Goal: Task Accomplishment & Management: Use online tool/utility

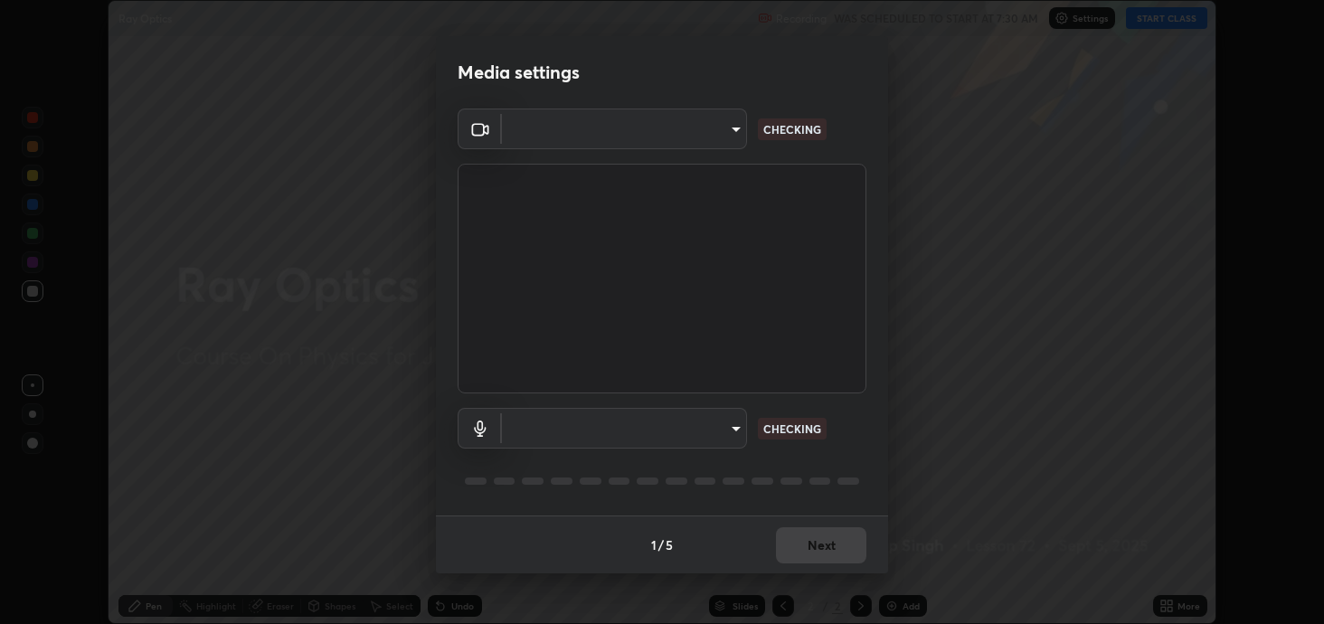
scroll to position [624, 1323]
type input "2c59b190f107927fcb55c6cdfe149e37458de3dbae8a46ba74a2f9008a67dca9"
type input "communications"
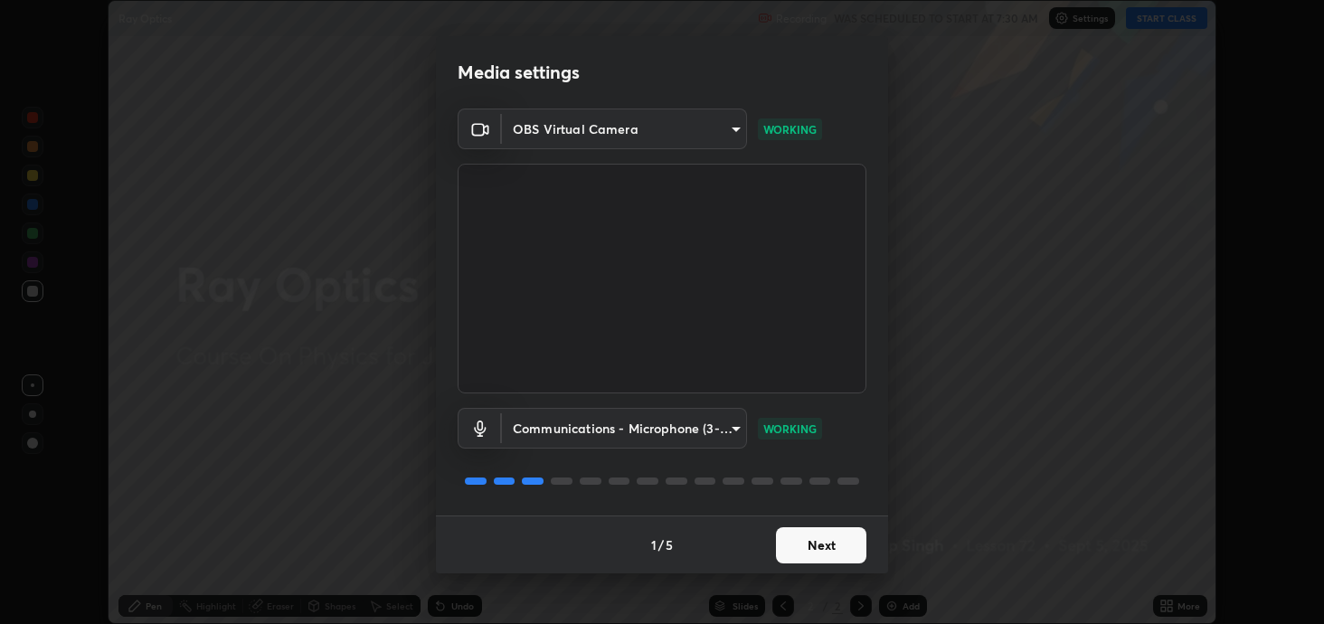
click at [839, 538] on button "Next" at bounding box center [821, 545] width 90 height 36
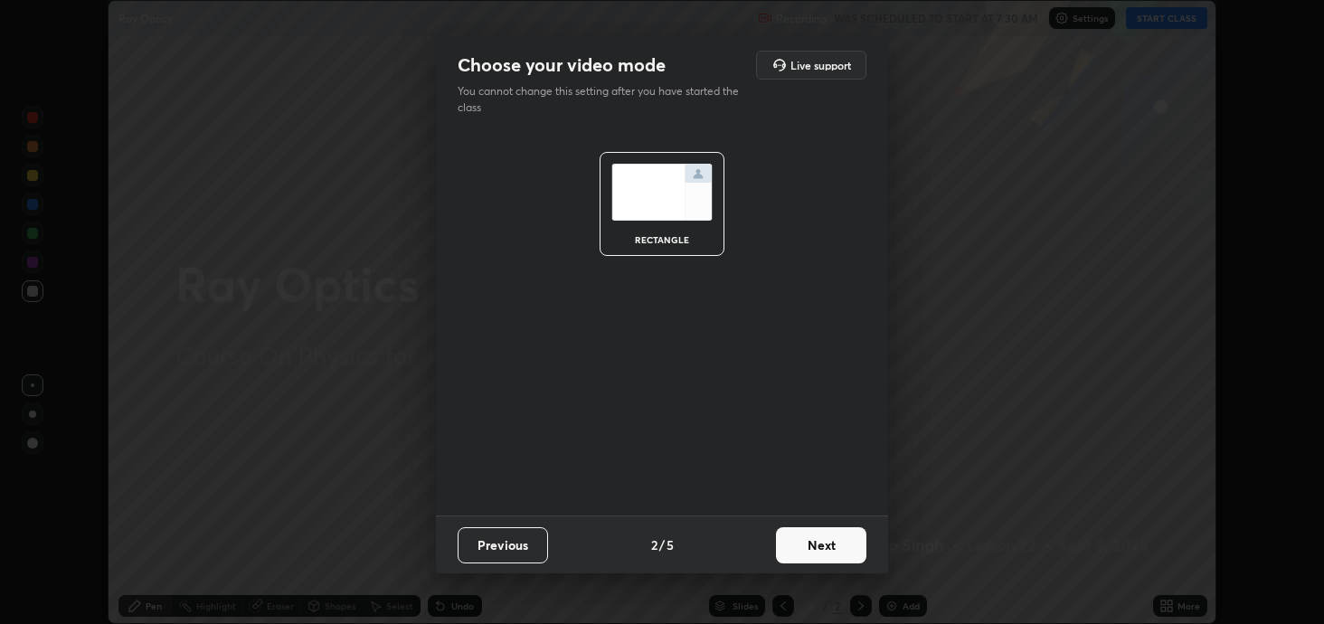
click at [839, 544] on button "Next" at bounding box center [821, 545] width 90 height 36
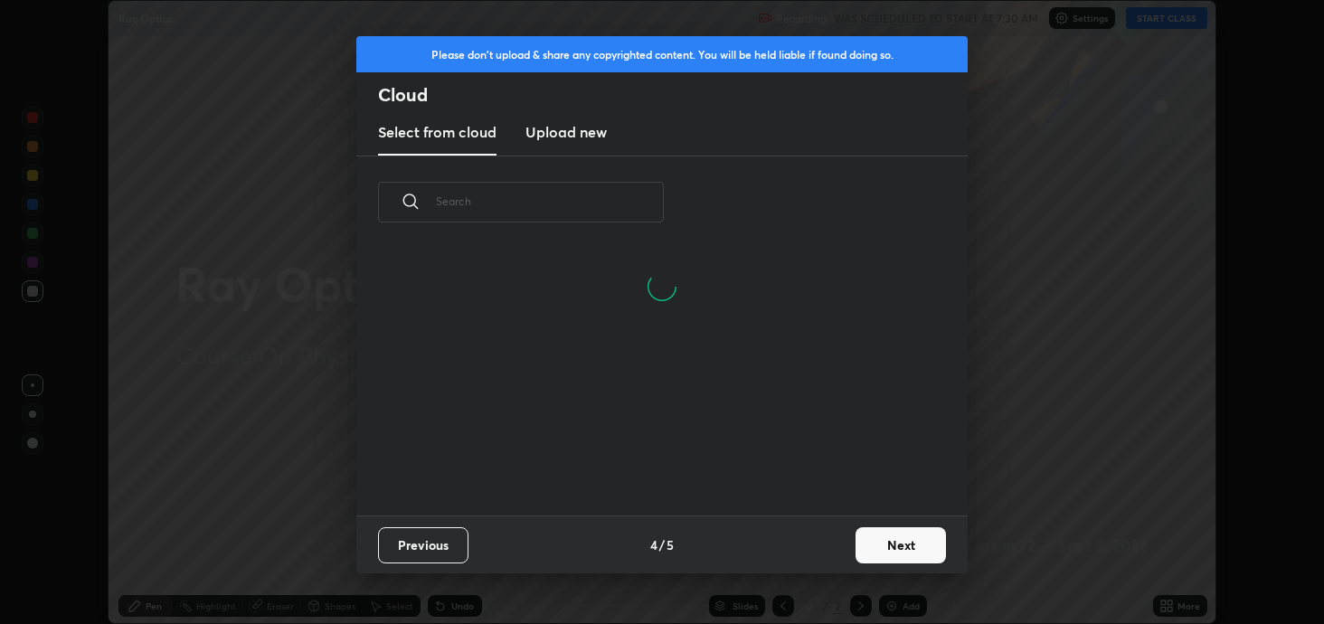
click at [883, 544] on button "Next" at bounding box center [901, 545] width 90 height 36
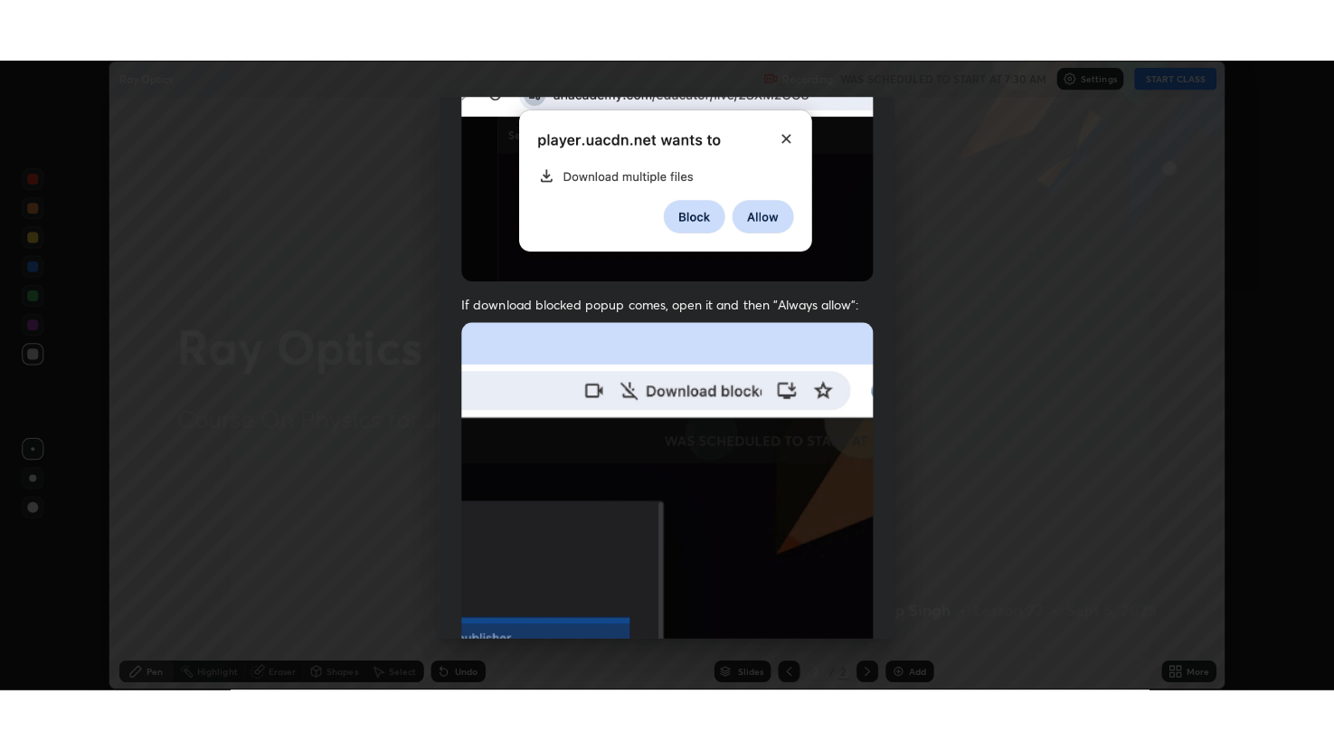
scroll to position [366, 0]
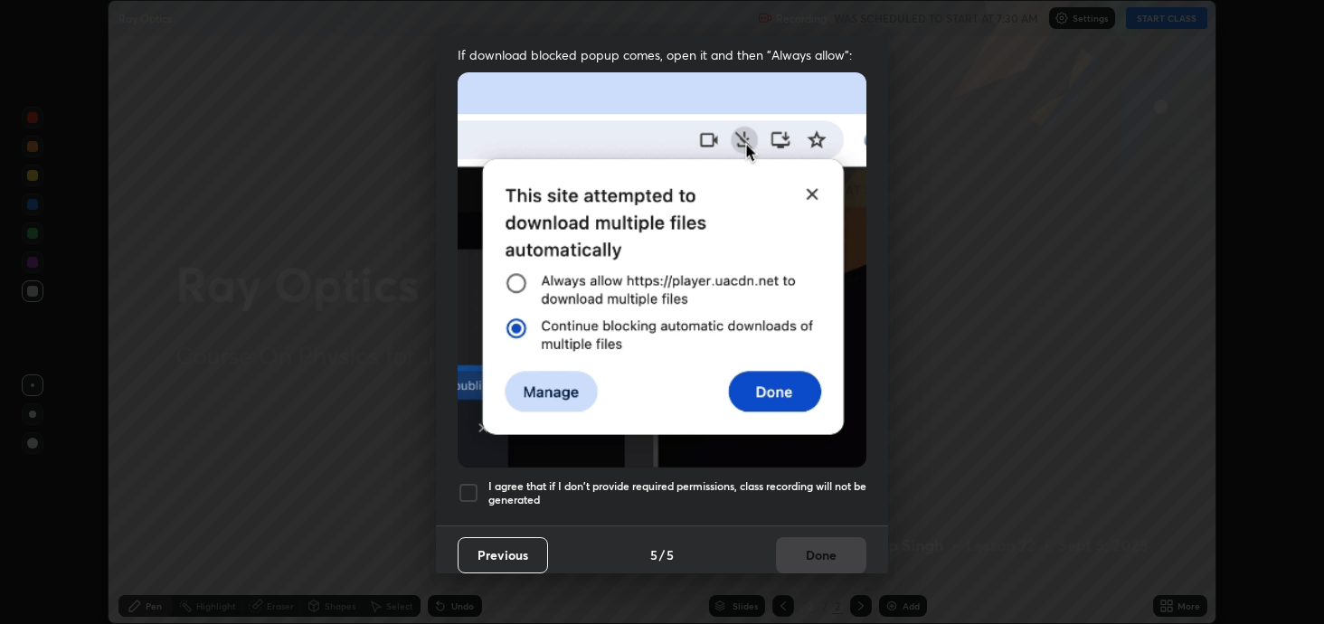
click at [467, 484] on div at bounding box center [469, 493] width 22 height 22
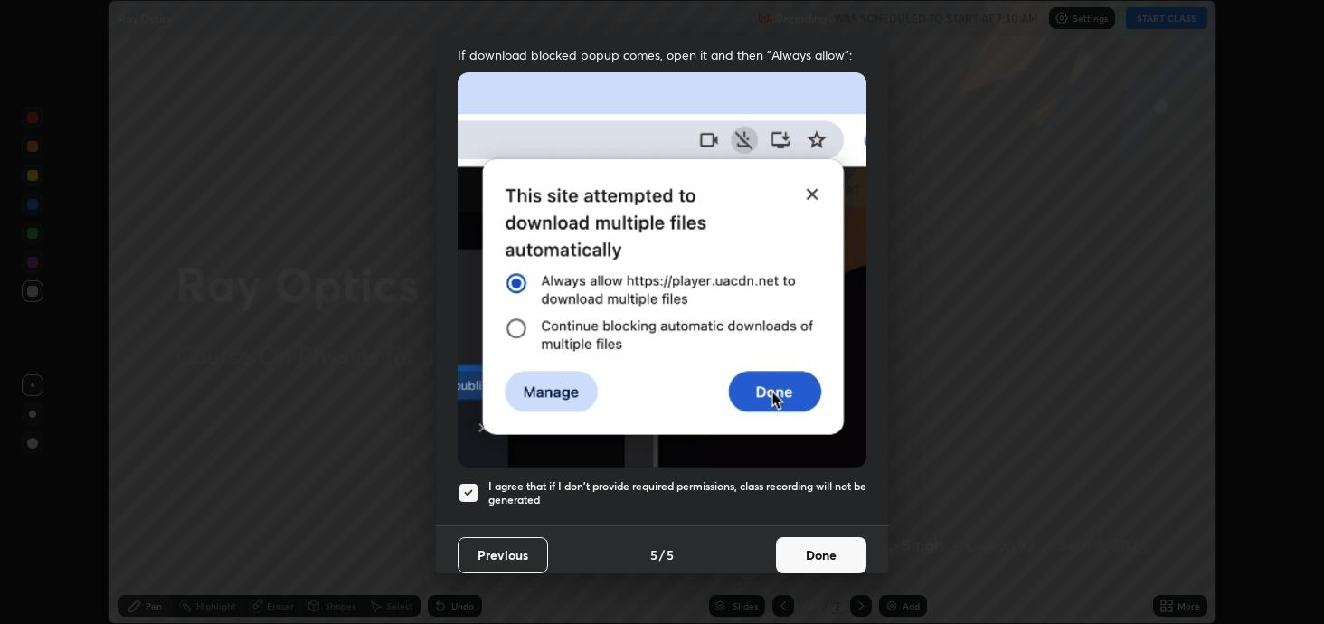
click at [805, 546] on button "Done" at bounding box center [821, 555] width 90 height 36
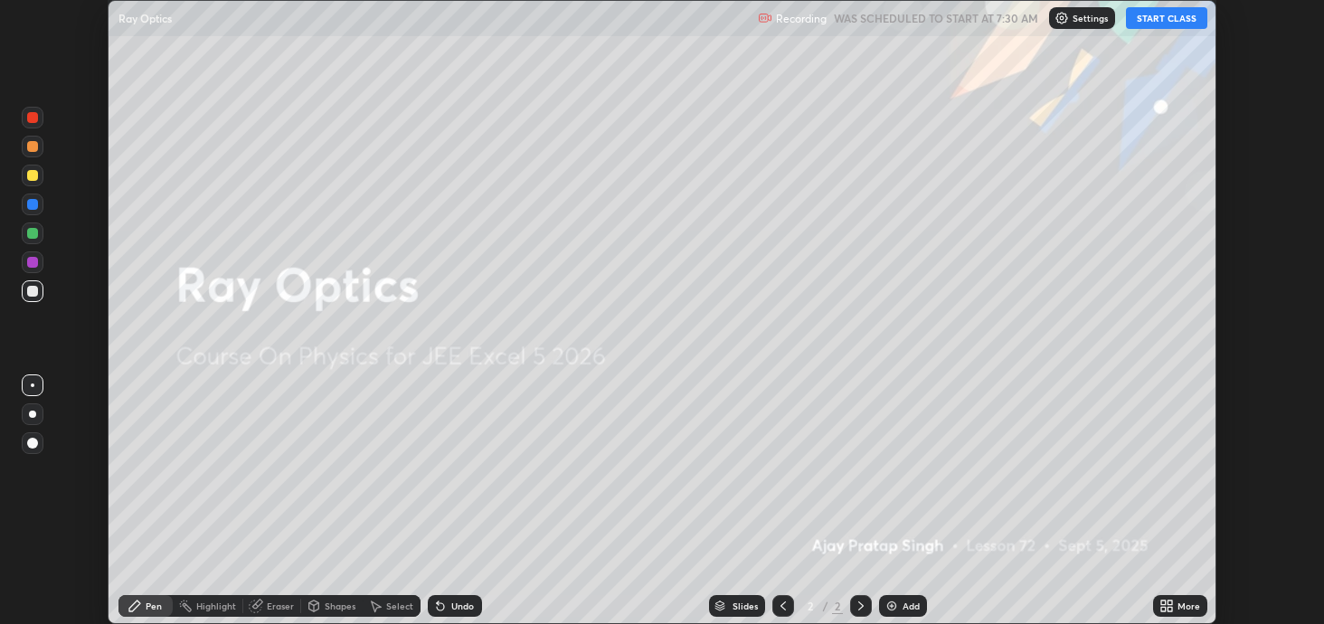
click at [1149, 15] on button "START CLASS" at bounding box center [1166, 18] width 81 height 22
click at [1162, 604] on icon at bounding box center [1163, 603] width 5 height 5
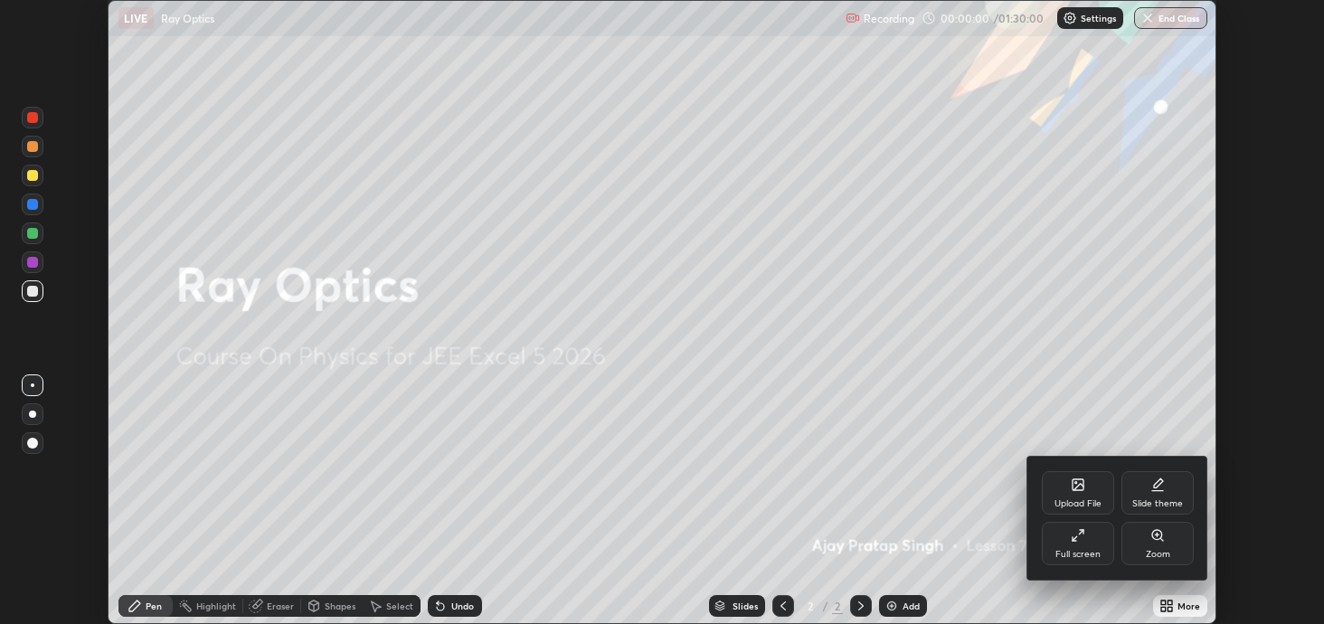
click at [1064, 539] on div "Full screen" at bounding box center [1078, 543] width 72 height 43
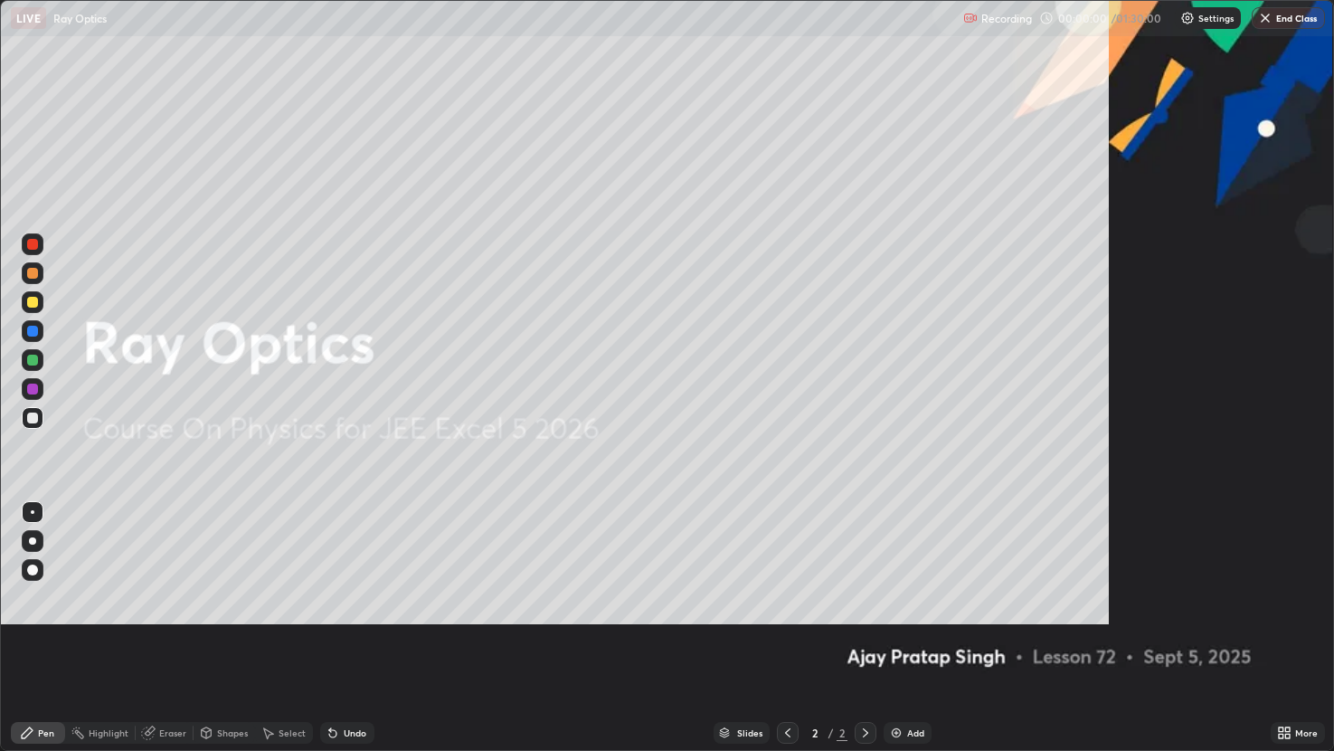
scroll to position [751, 1334]
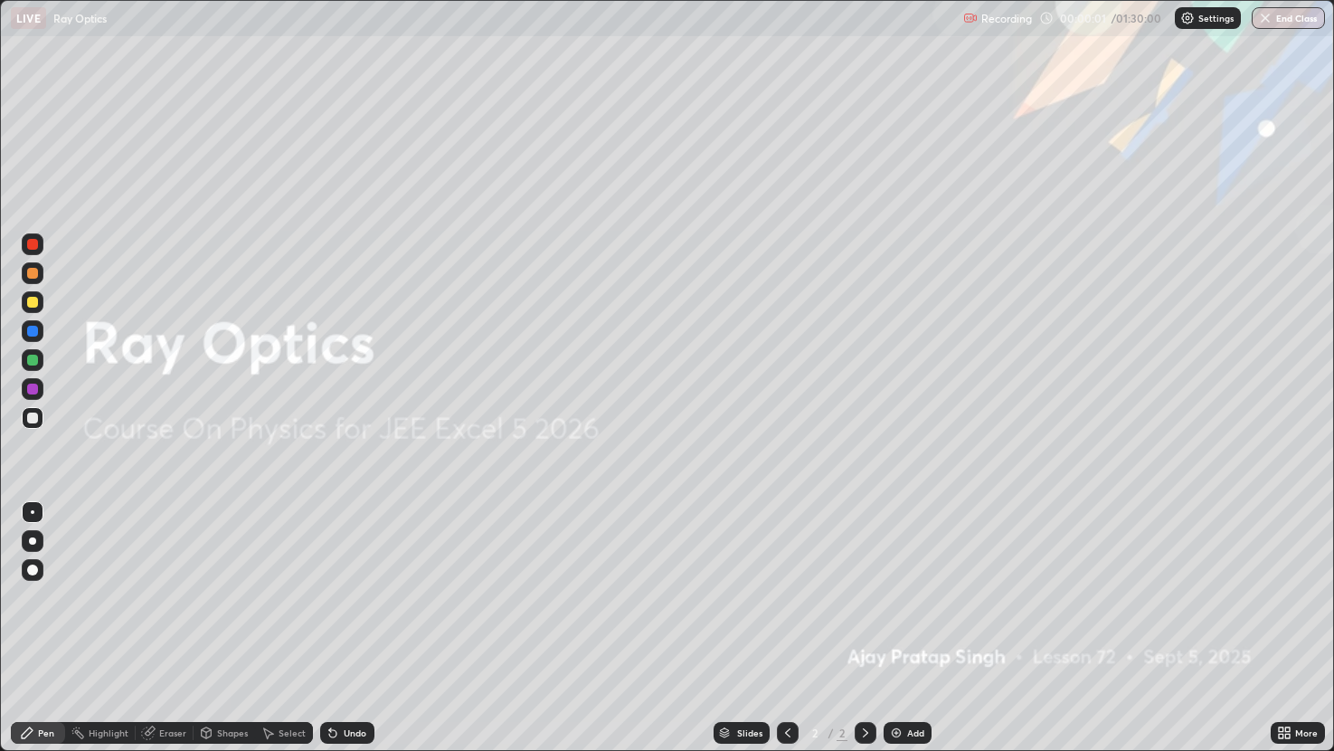
click at [895, 623] on div "Add" at bounding box center [908, 733] width 48 height 22
